Goal: Task Accomplishment & Management: Manage account settings

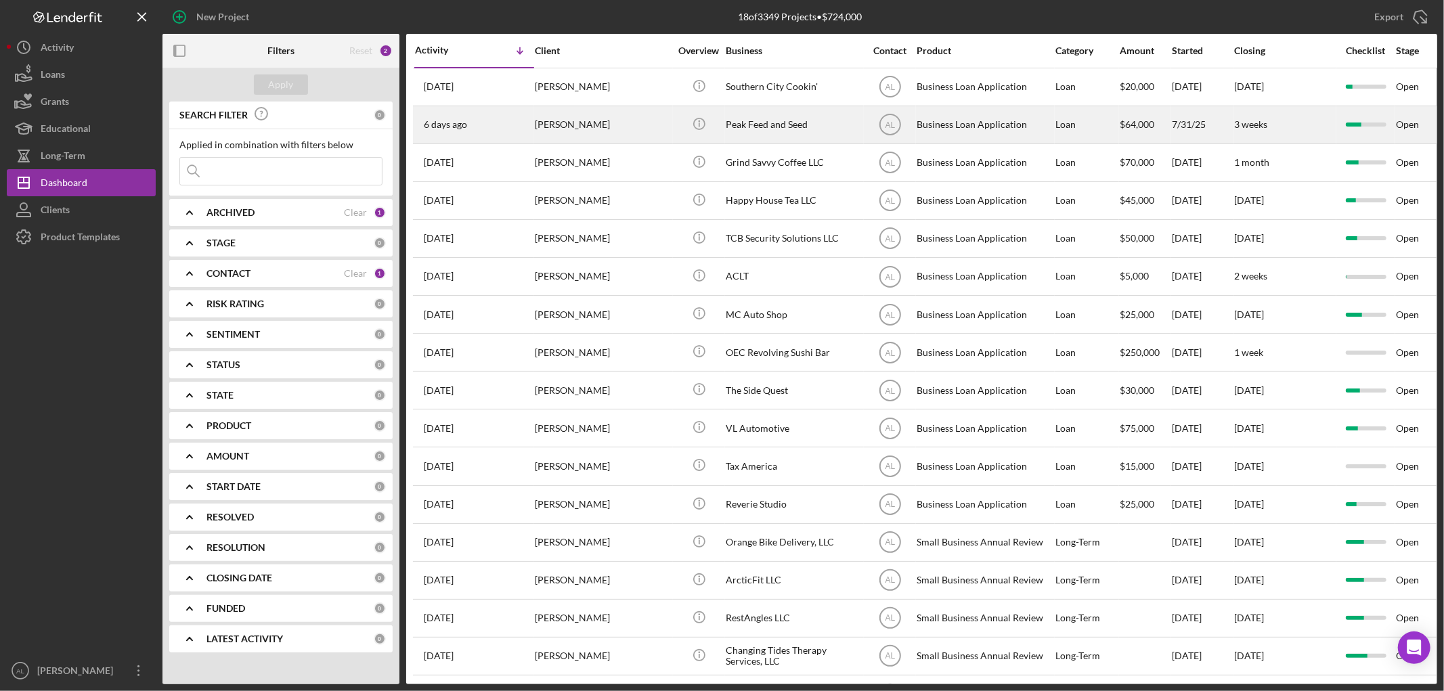
click at [561, 120] on div "[PERSON_NAME]" at bounding box center [602, 125] width 135 height 36
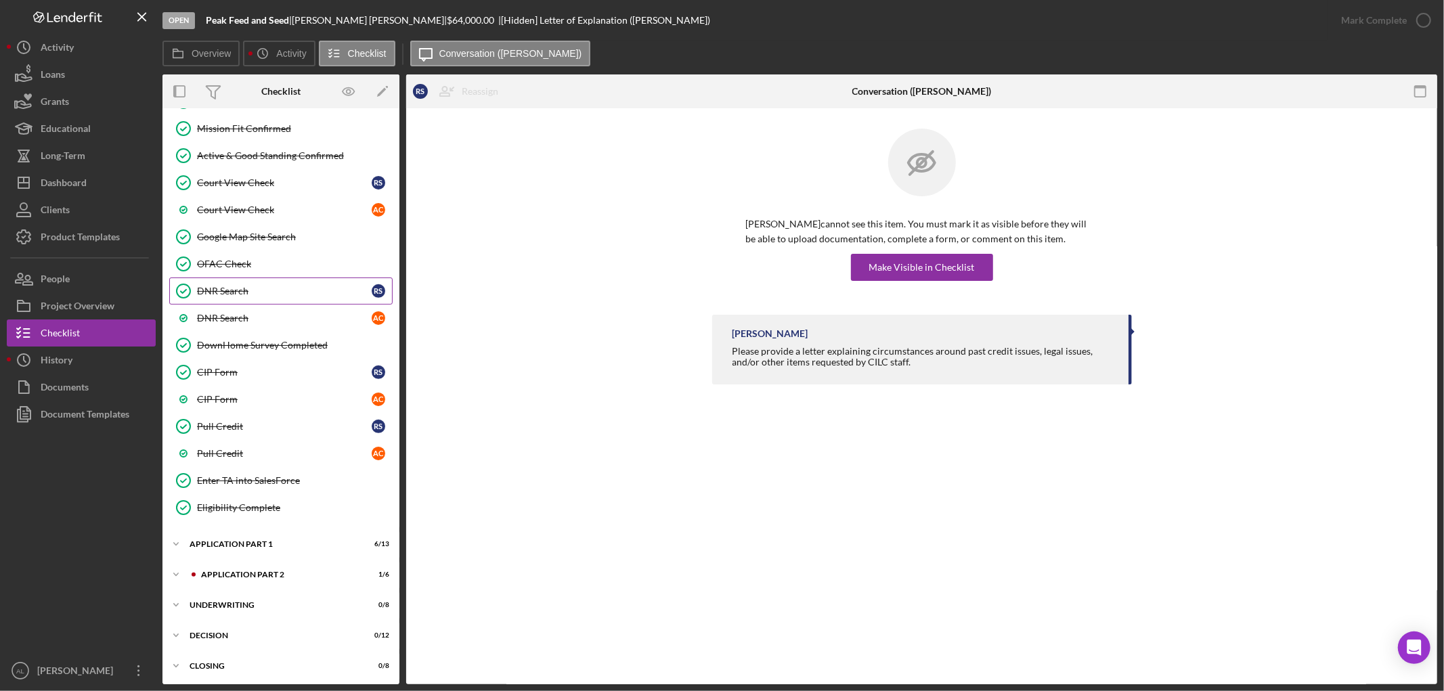
scroll to position [500, 0]
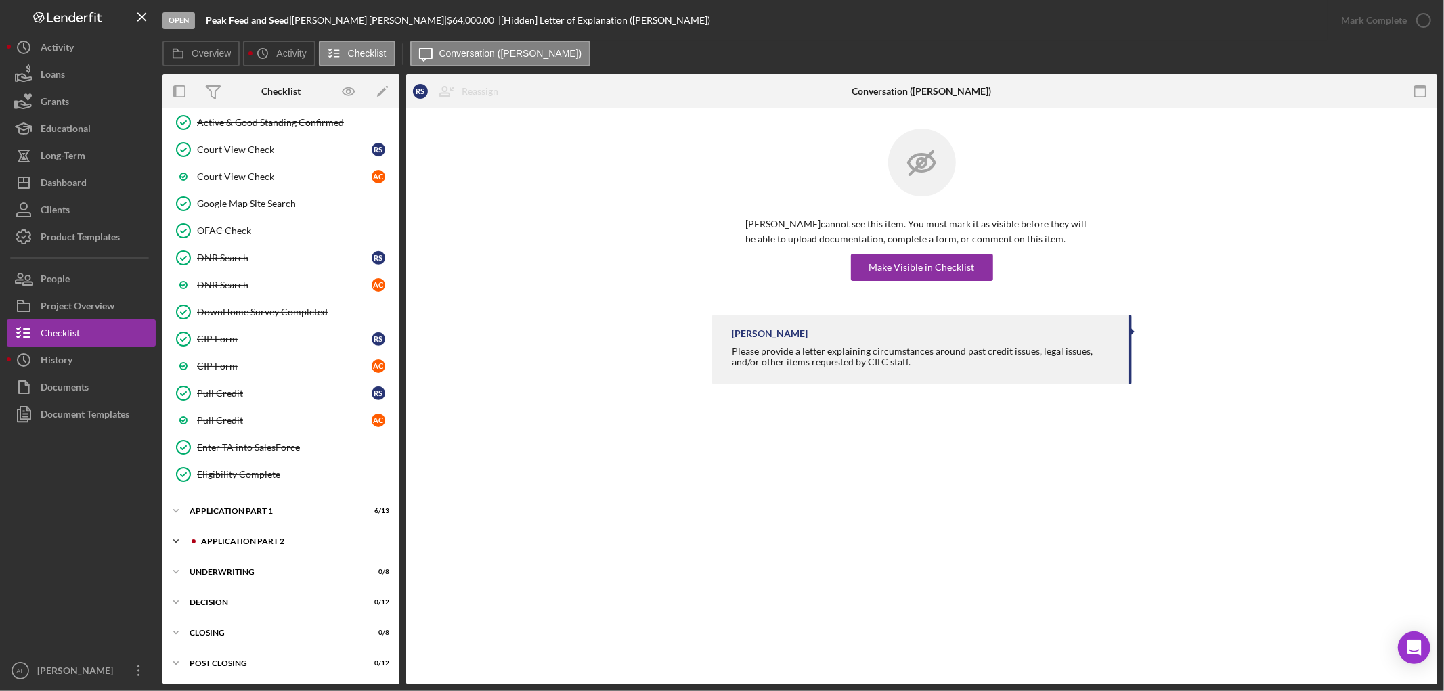
click at [248, 542] on div "Application Part 2" at bounding box center [291, 542] width 181 height 8
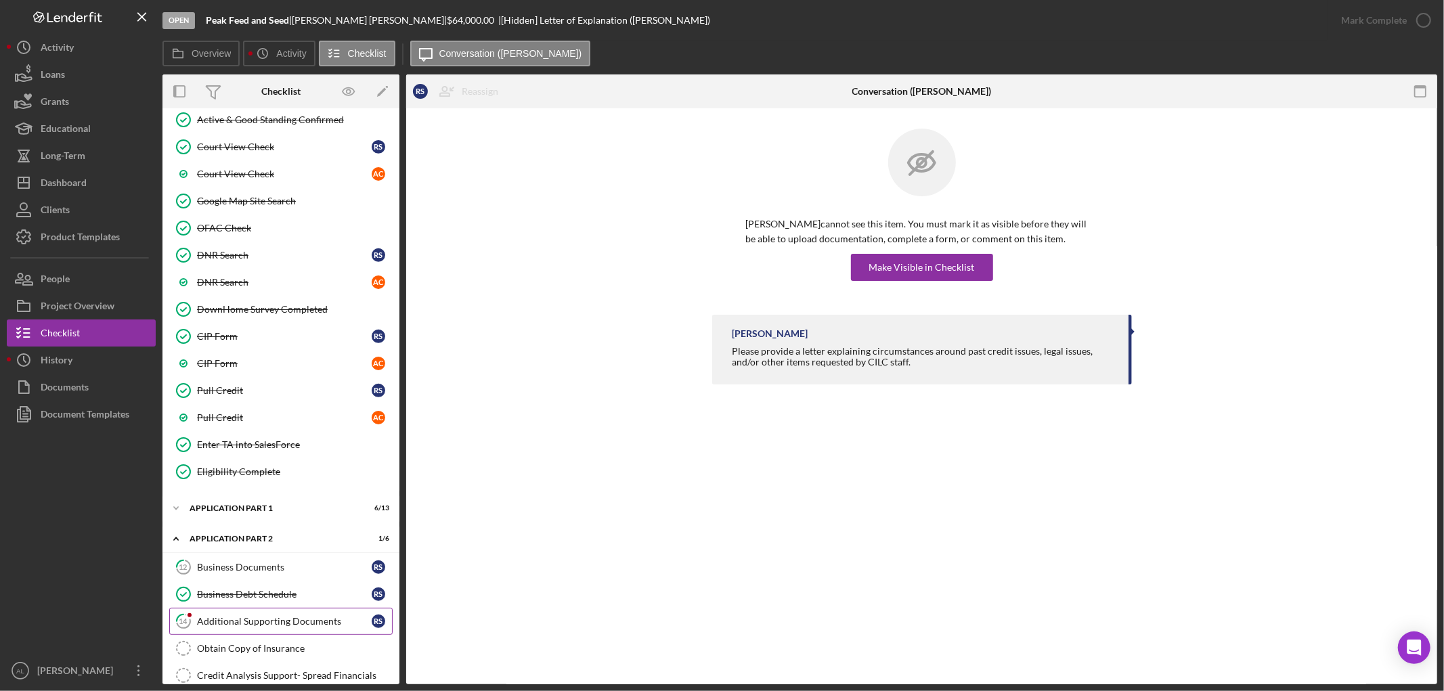
click at [251, 624] on div "Additional Supporting Documents" at bounding box center [284, 621] width 175 height 11
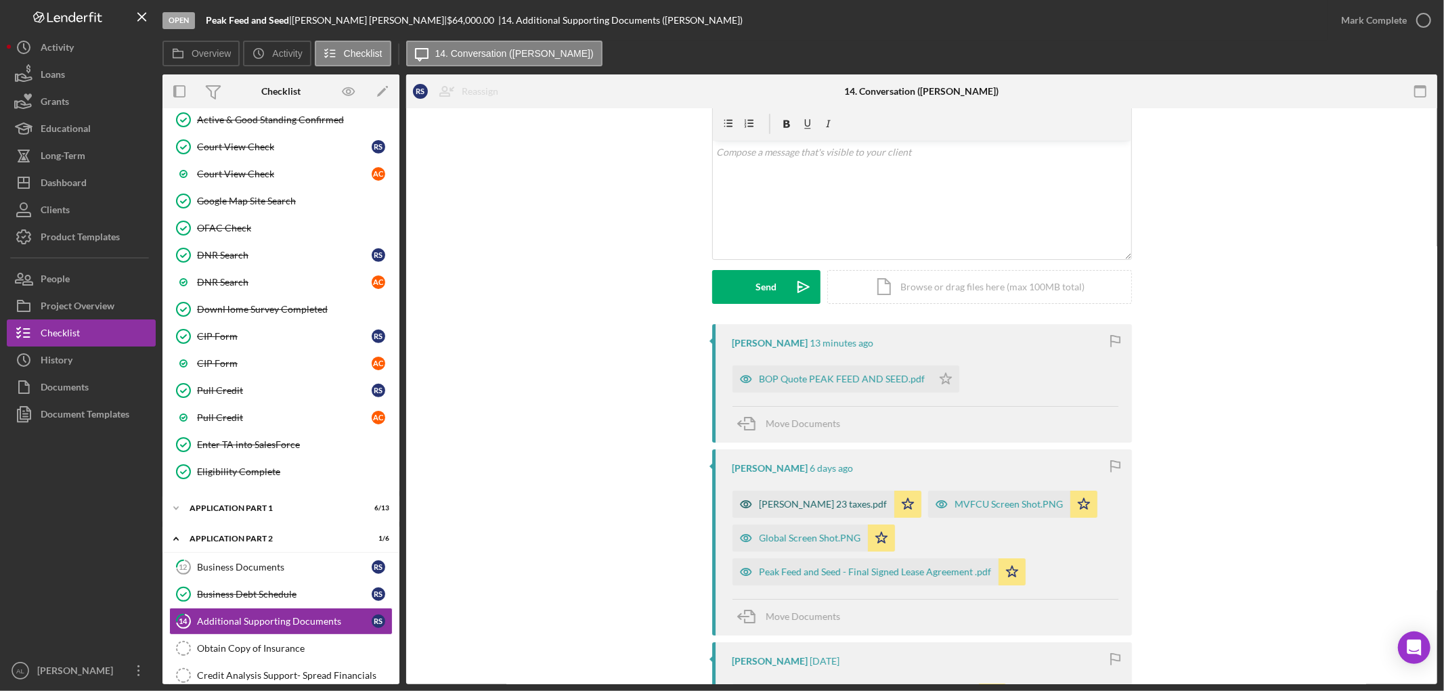
scroll to position [75, 0]
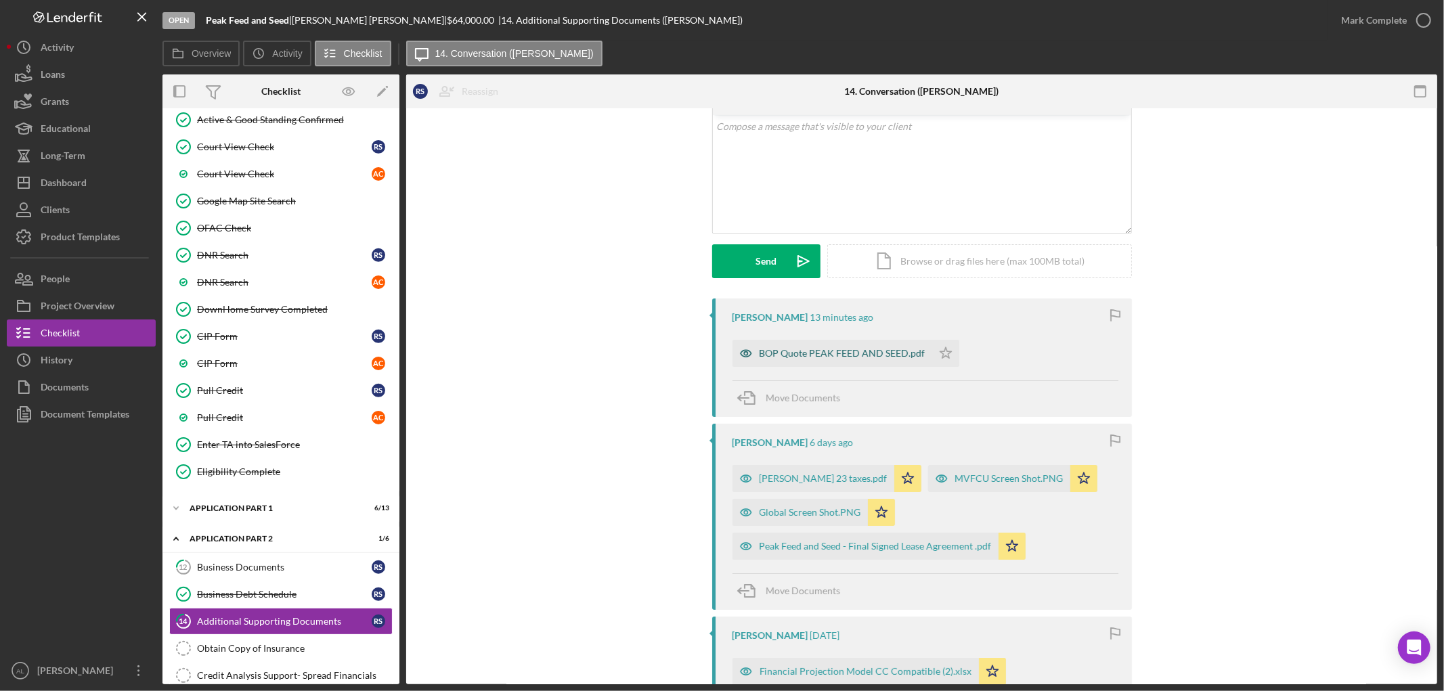
click at [822, 362] on div "BOP Quote PEAK FEED AND SEED.pdf" at bounding box center [833, 353] width 200 height 27
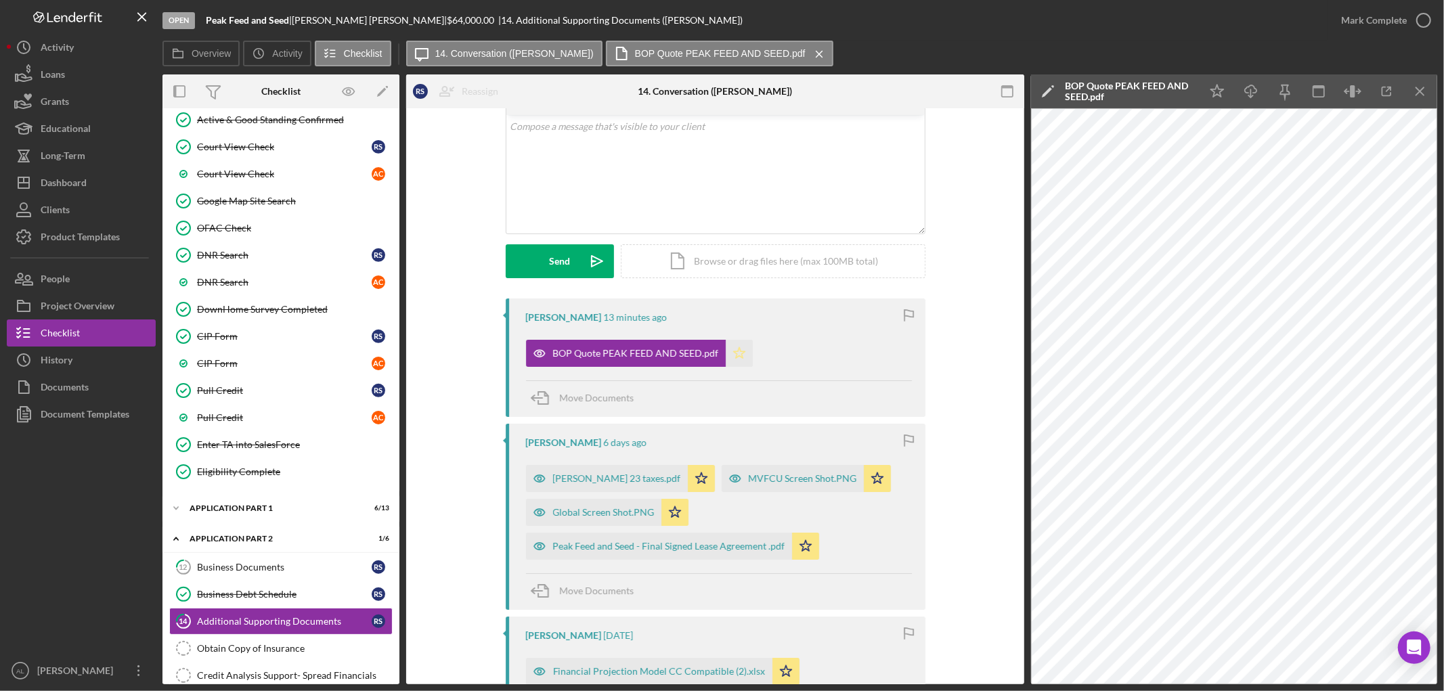
click at [738, 354] on icon "Icon/Star" at bounding box center [739, 353] width 27 height 27
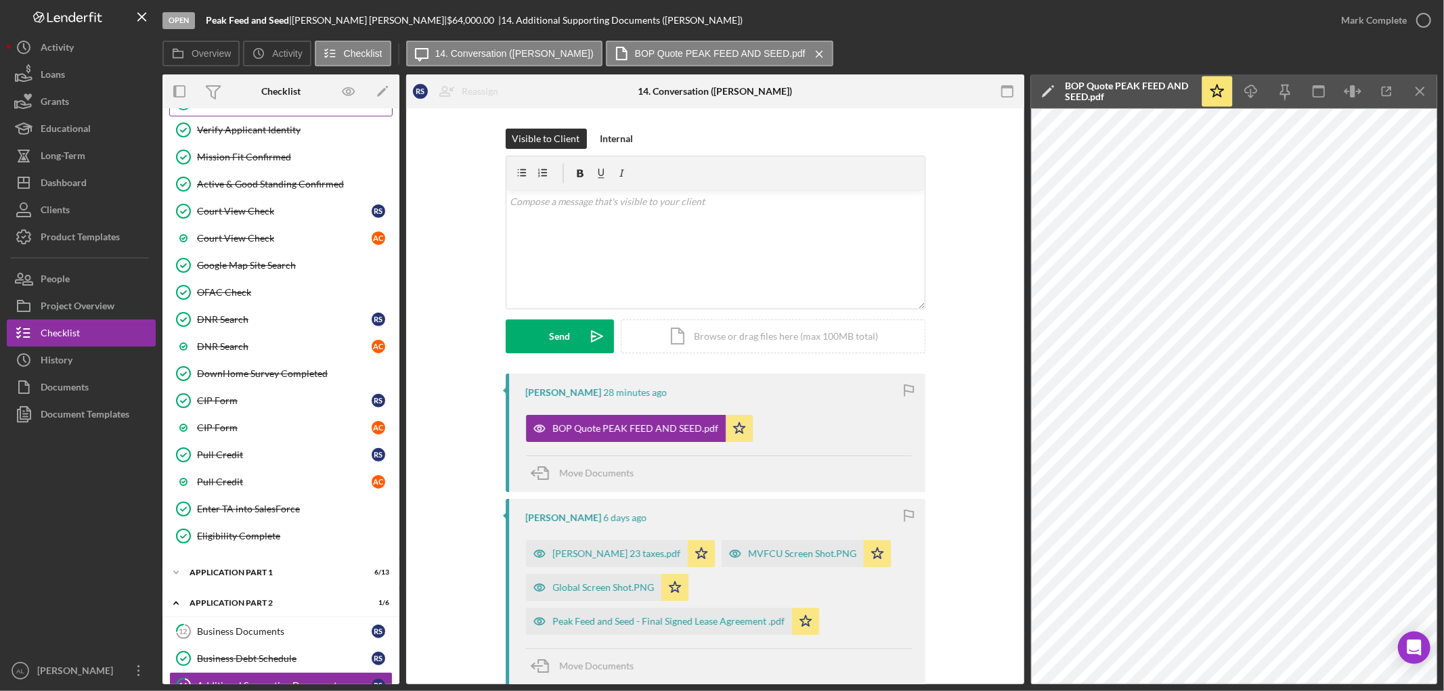
scroll to position [349, 0]
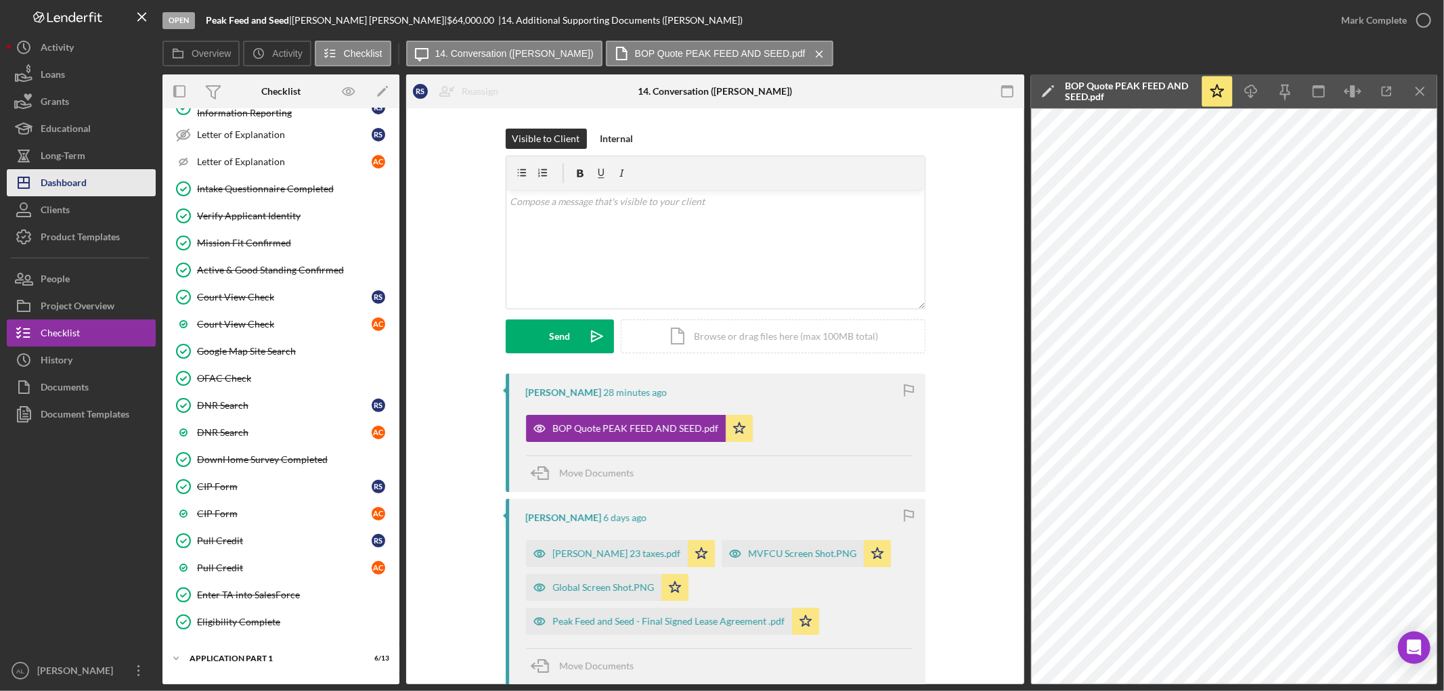
click at [77, 184] on div "Dashboard" at bounding box center [64, 184] width 46 height 30
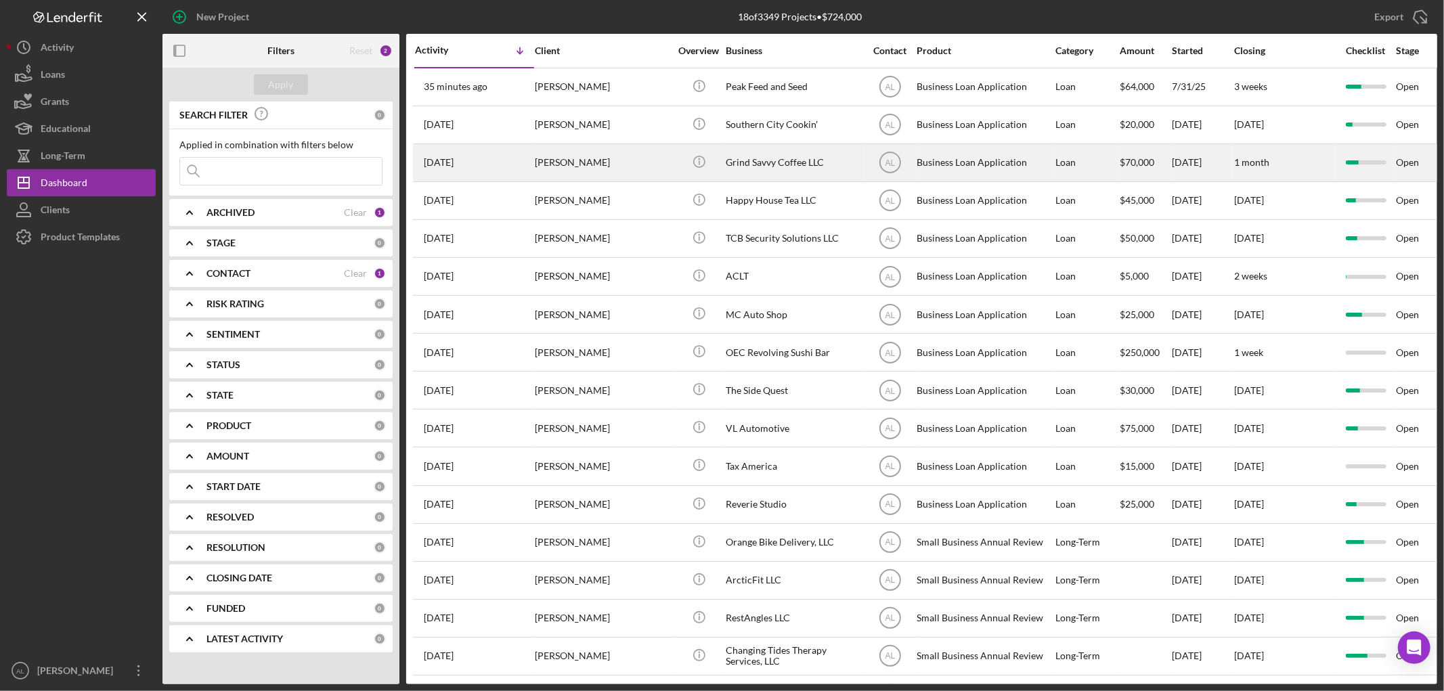
click at [595, 156] on div "[PERSON_NAME]" at bounding box center [602, 163] width 135 height 36
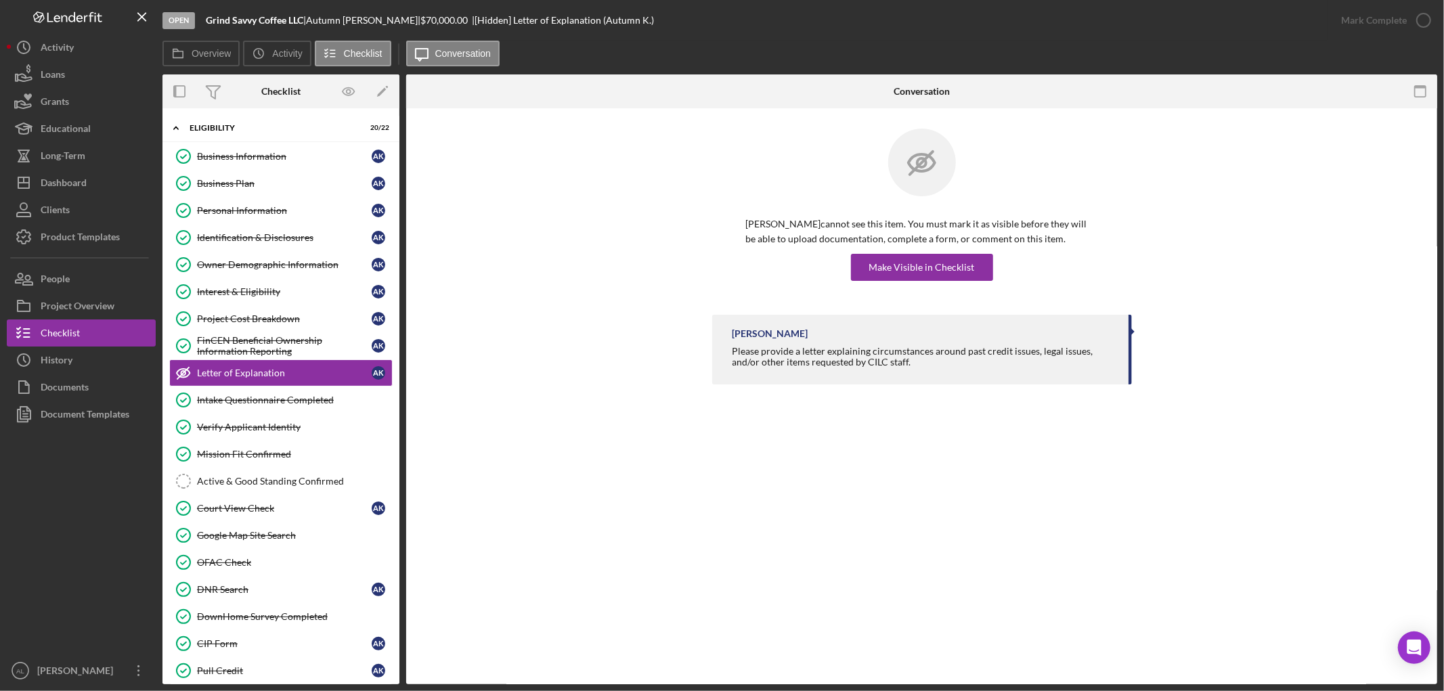
click at [497, 232] on div "[PERSON_NAME] cannot see this item. You must mark it as visible before they wil…" at bounding box center [922, 222] width 991 height 186
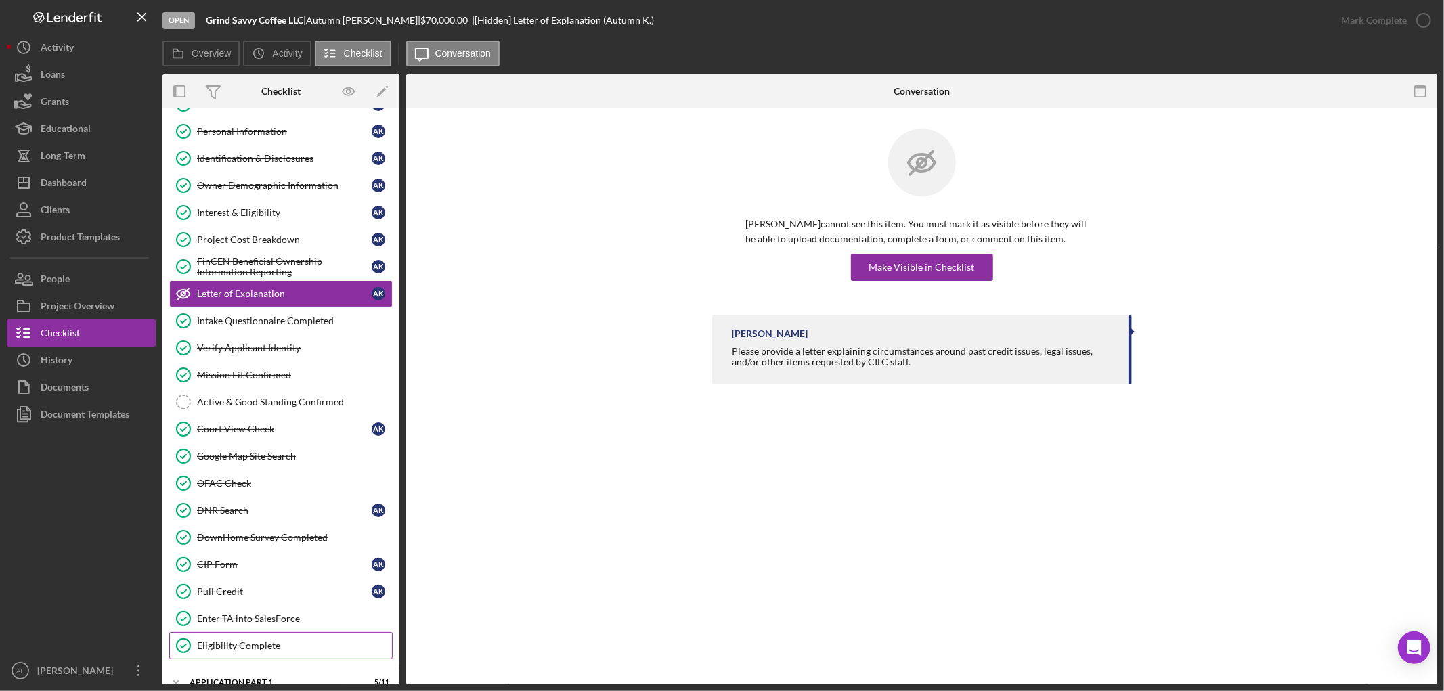
scroll to position [253, 0]
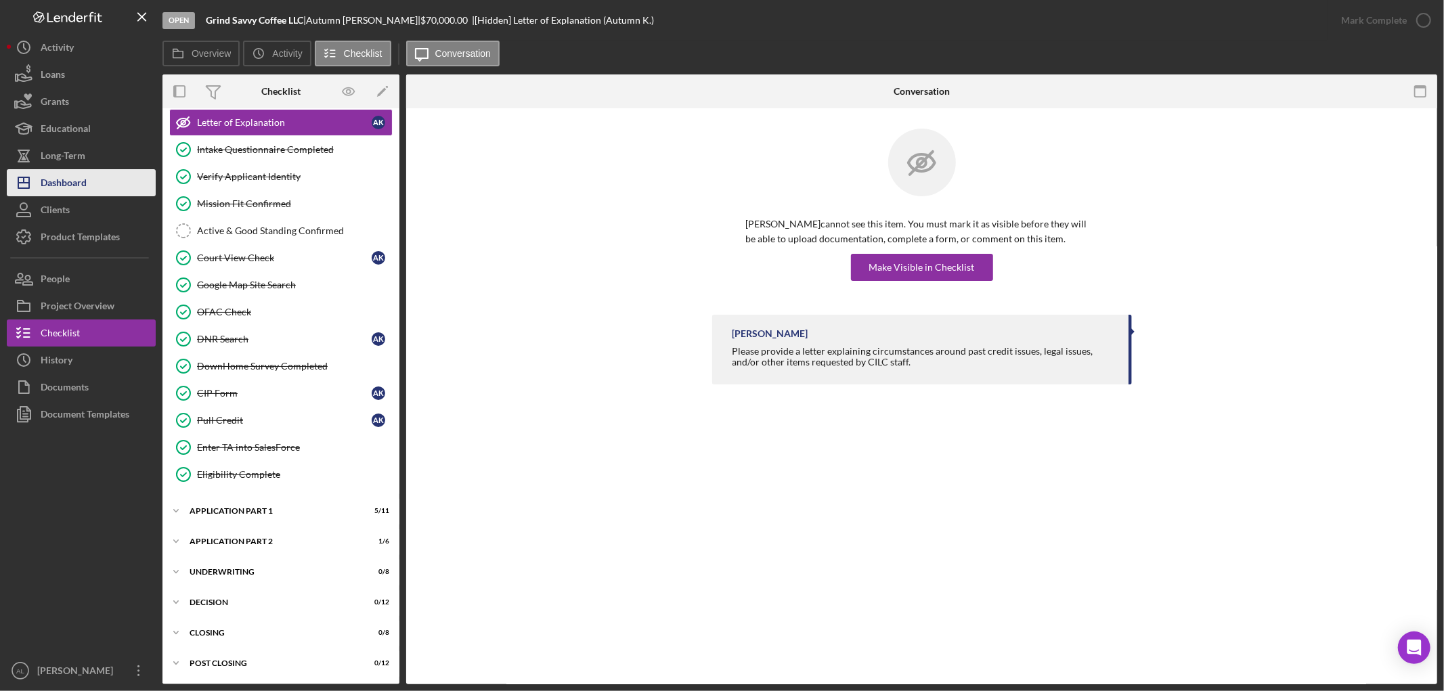
click at [133, 184] on button "Icon/Dashboard Dashboard" at bounding box center [81, 182] width 149 height 27
